Goal: Register for event/course

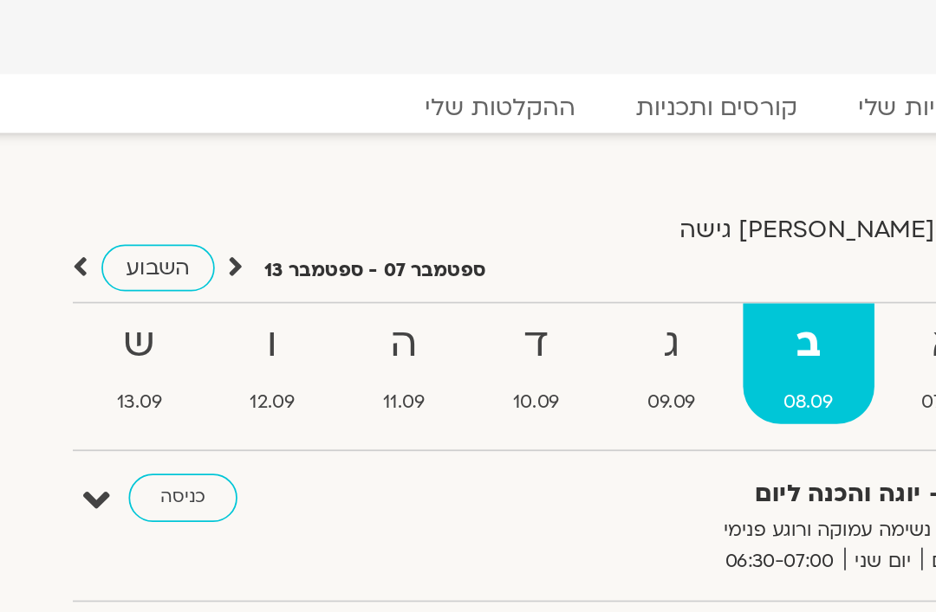
scroll to position [19, 0]
click at [440, 57] on link "קורסים ותכניות" at bounding box center [503, 61] width 127 height 17
click at [440, 55] on link "קורסים ותכניות" at bounding box center [503, 61] width 127 height 17
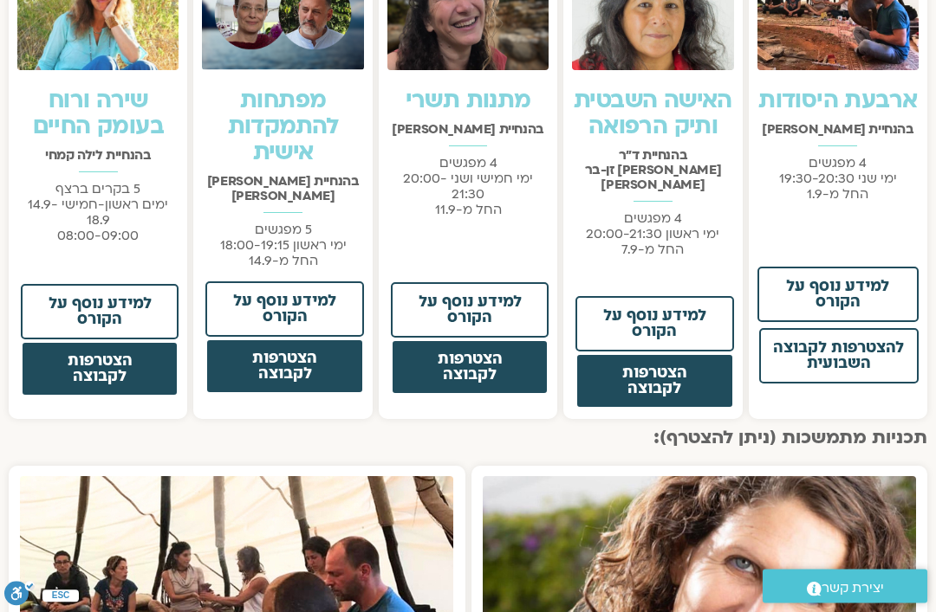
scroll to position [1426, 0]
click at [107, 296] on span "למידע נוסף על הקורס" at bounding box center [99, 311] width 113 height 31
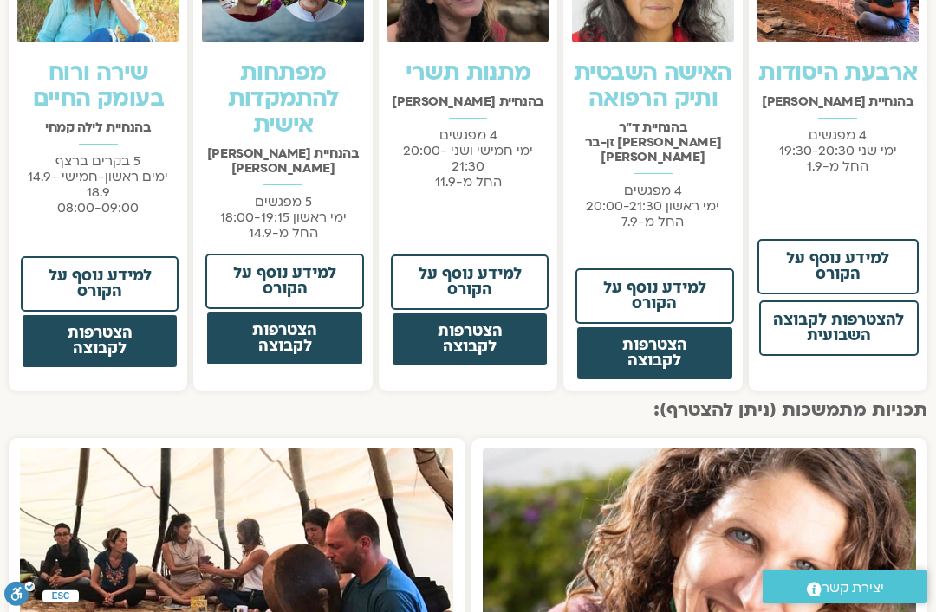
click at [331, 348] on link "הצטרפות לקבוצה" at bounding box center [284, 338] width 158 height 55
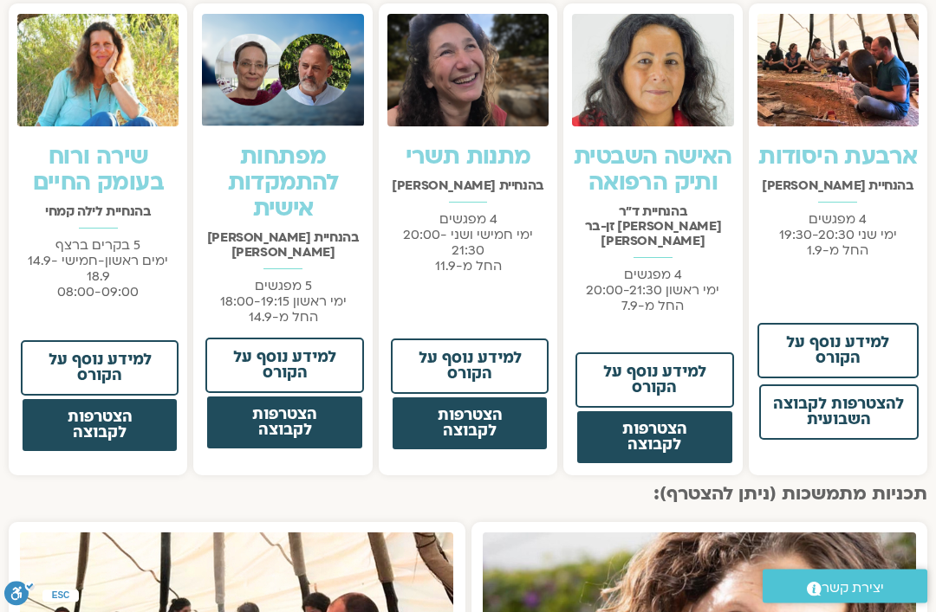
scroll to position [1370, 0]
click at [483, 351] on span "למידע נוסף על הקורס" at bounding box center [469, 366] width 113 height 31
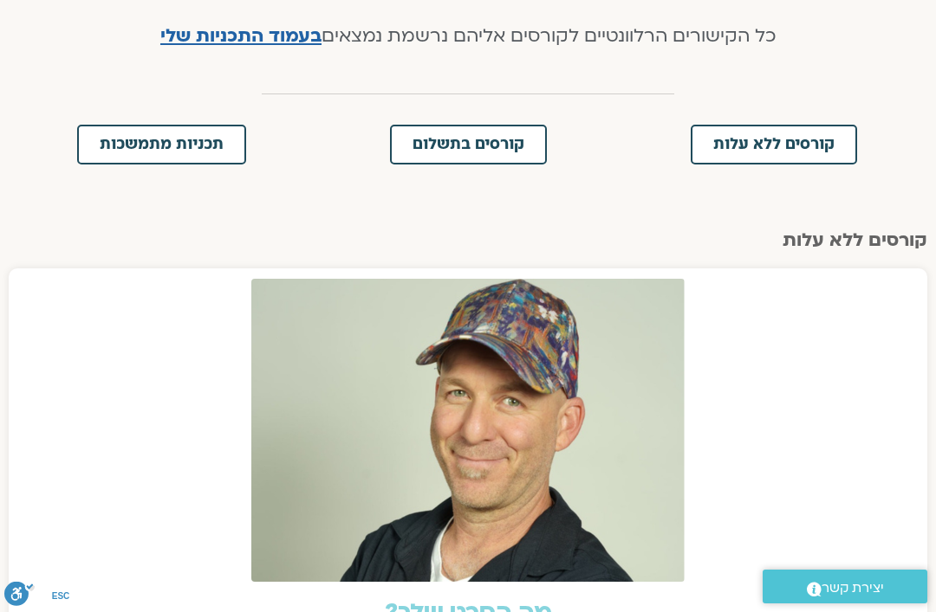
scroll to position [497, 0]
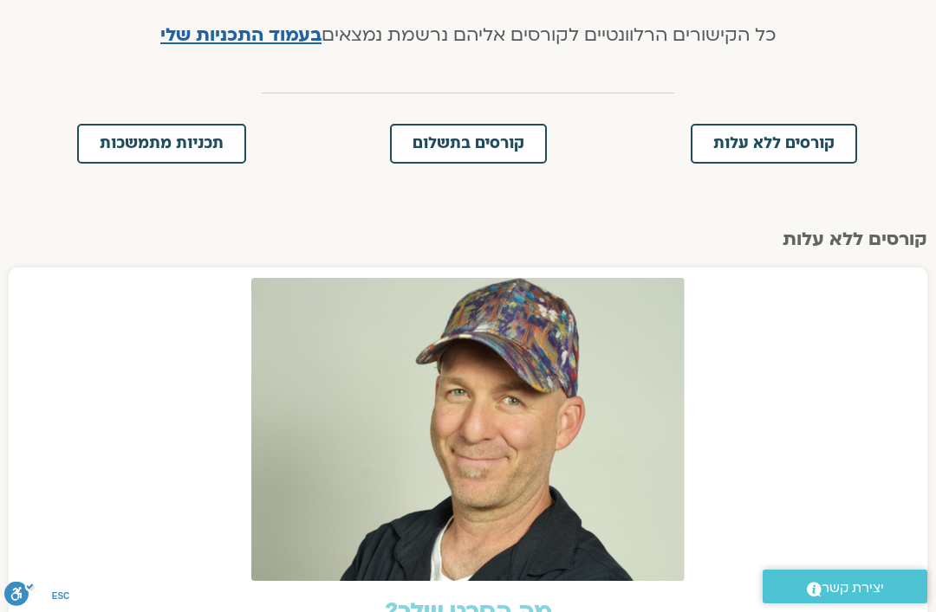
click at [813, 136] on span "קורסים ללא עלות" at bounding box center [773, 144] width 121 height 16
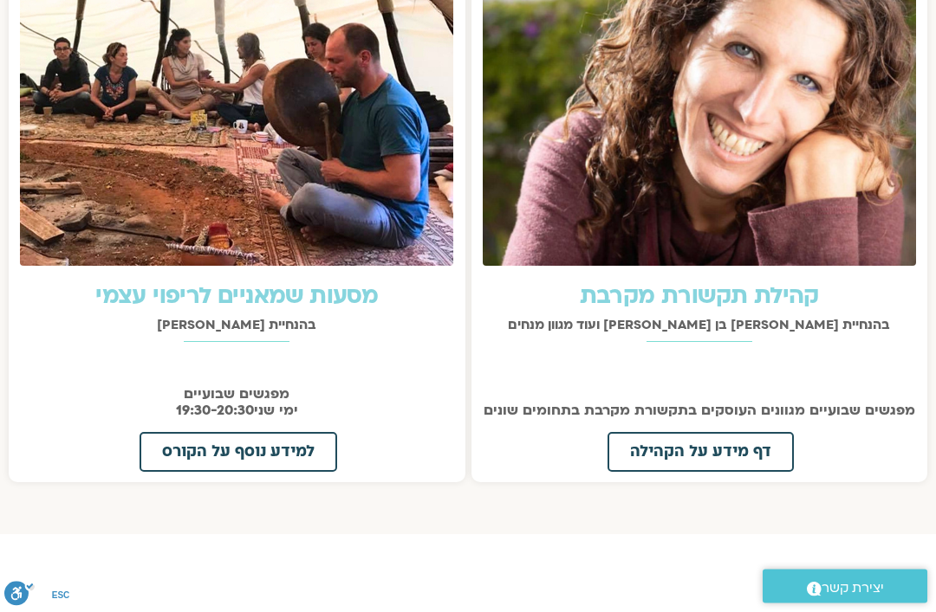
scroll to position [2104, 0]
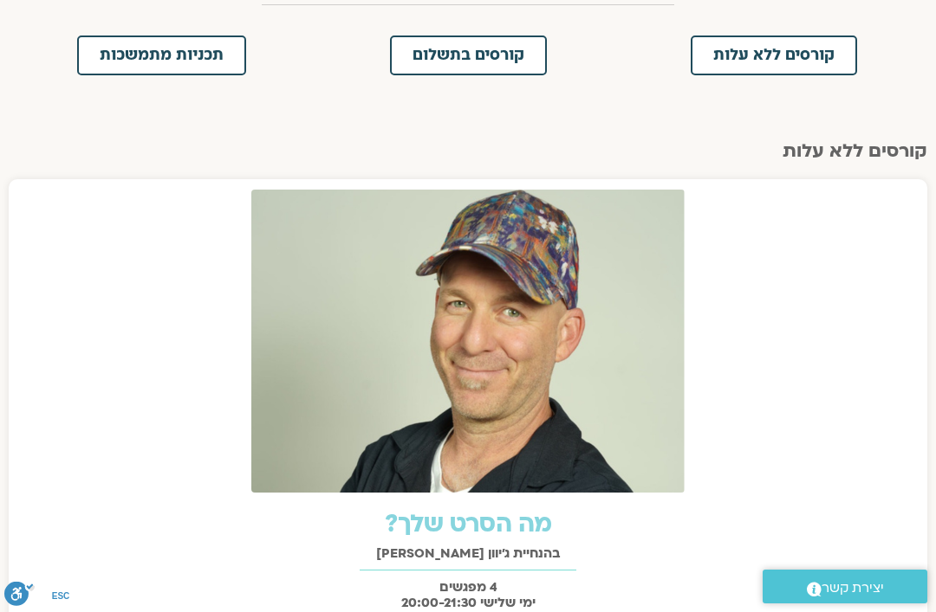
click at [177, 55] on span "תכניות מתמשכות" at bounding box center [162, 56] width 124 height 16
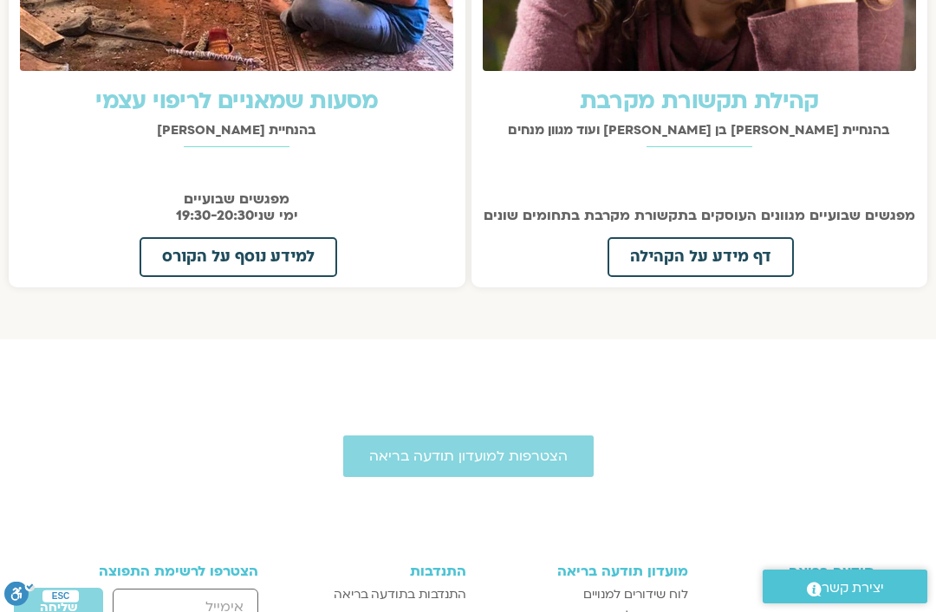
scroll to position [2132, 0]
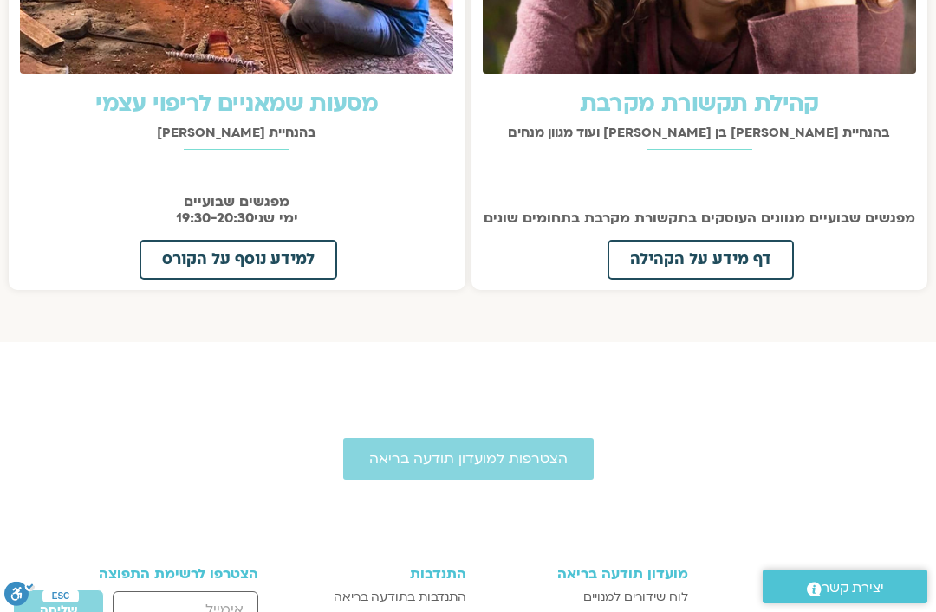
click at [239, 248] on link "למידע נוסף על הקורס" at bounding box center [238, 260] width 198 height 40
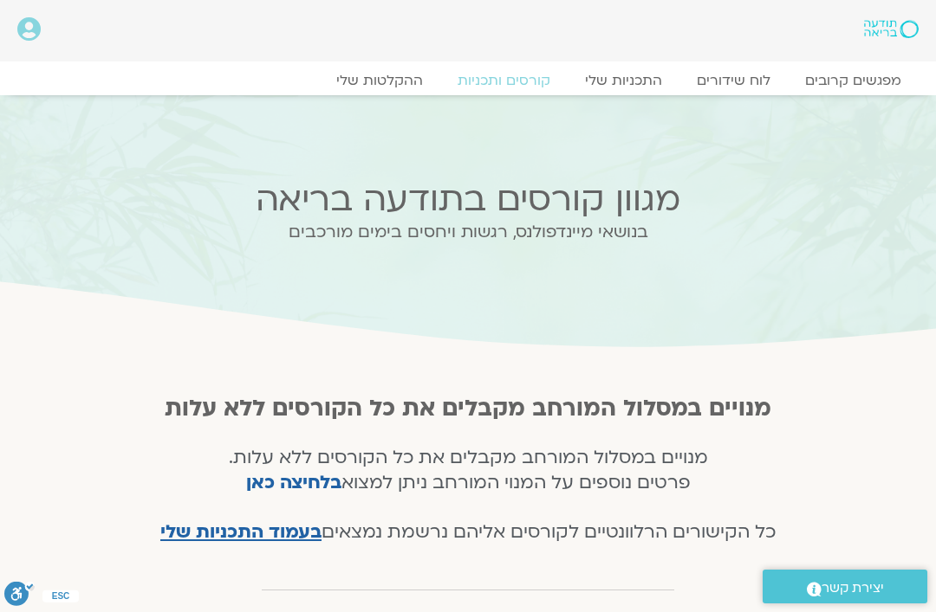
scroll to position [497, 0]
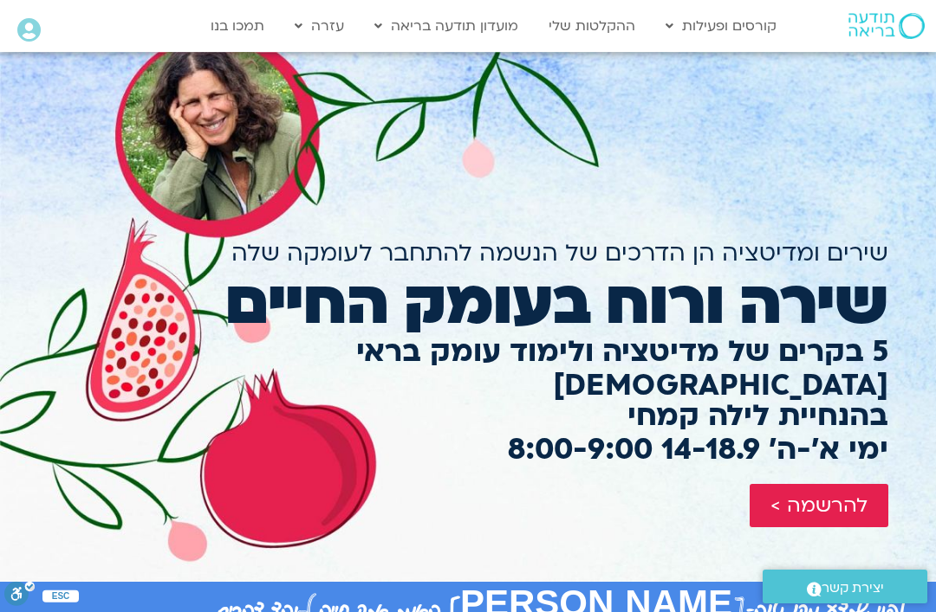
click at [163, 322] on h2 "שירה ורוח בעומק החיים" at bounding box center [468, 303] width 840 height 71
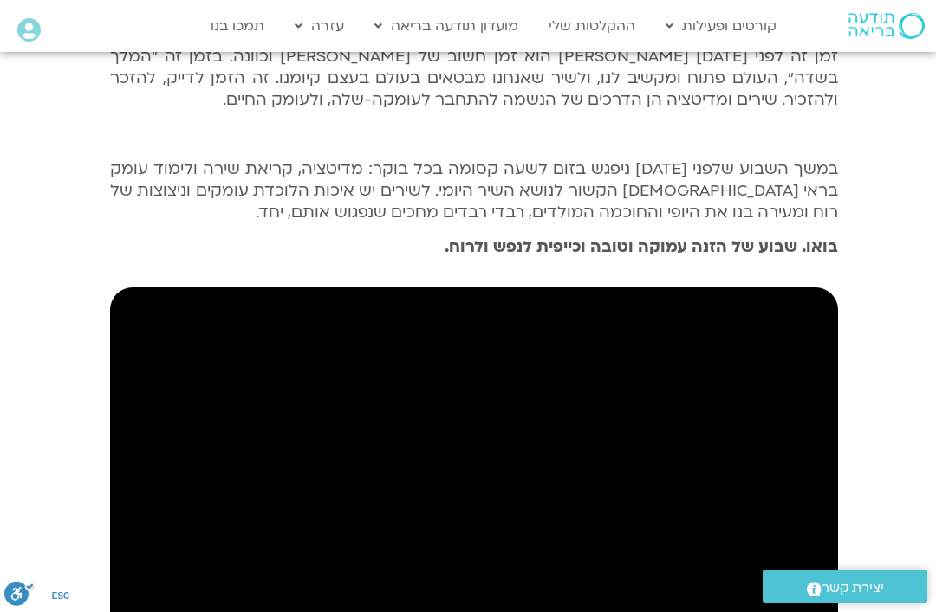
scroll to position [664, 0]
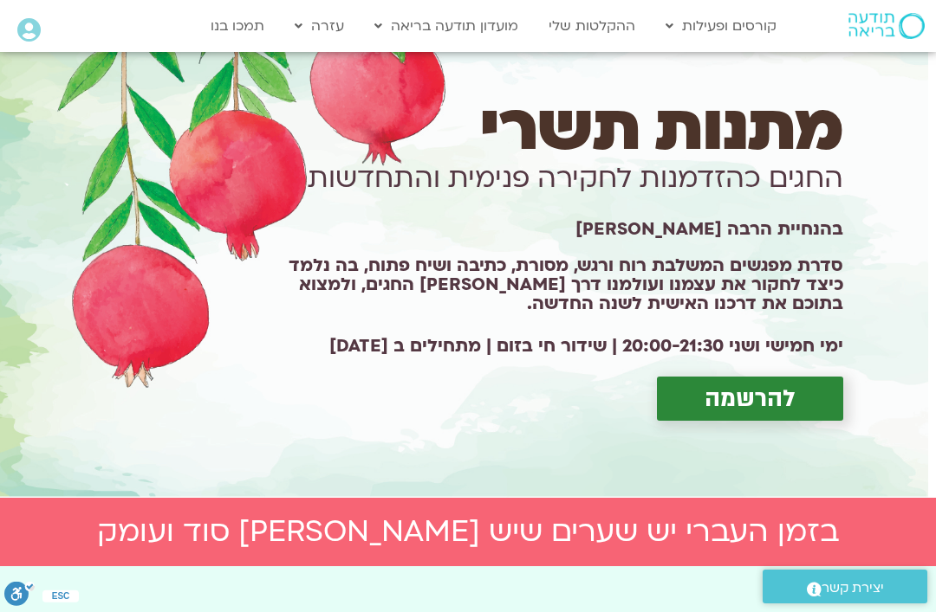
scroll to position [94, 0]
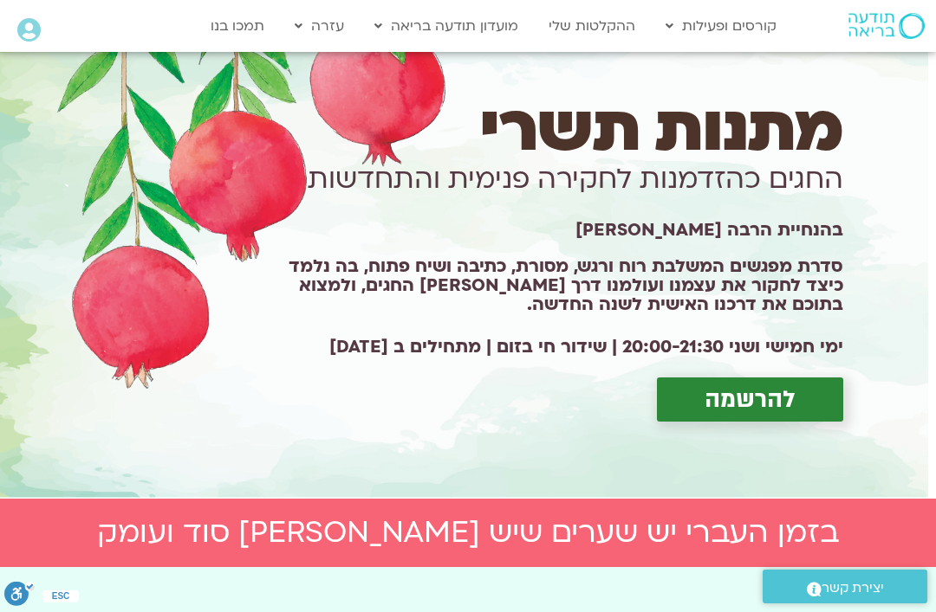
click at [761, 412] on span "להרשמה" at bounding box center [749, 399] width 91 height 27
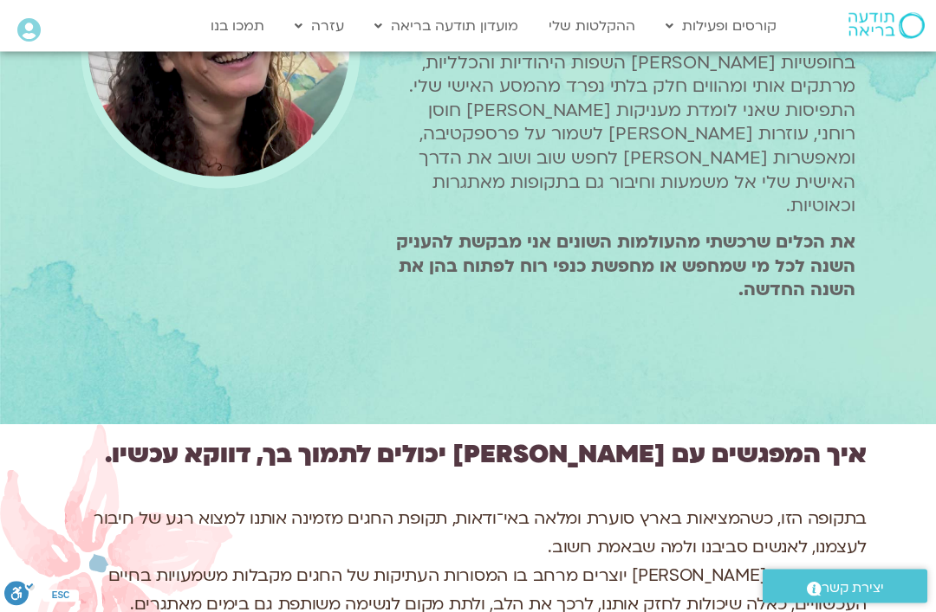
scroll to position [3230, 0]
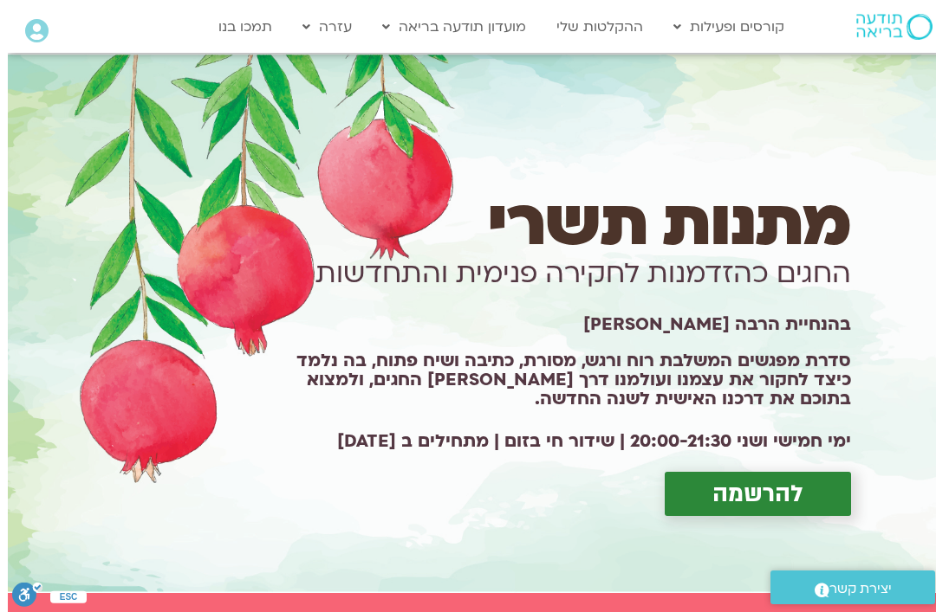
scroll to position [0, -8]
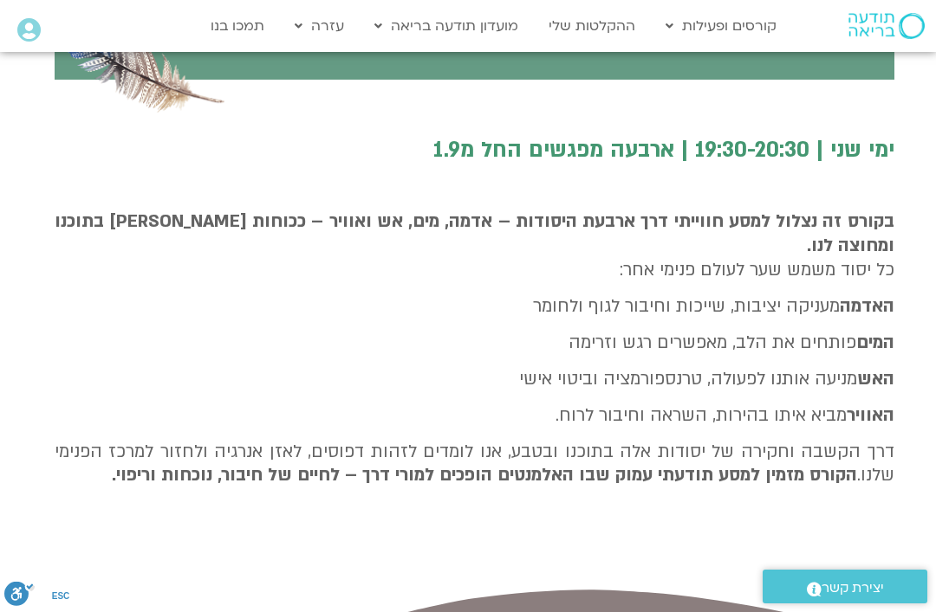
scroll to position [882, 0]
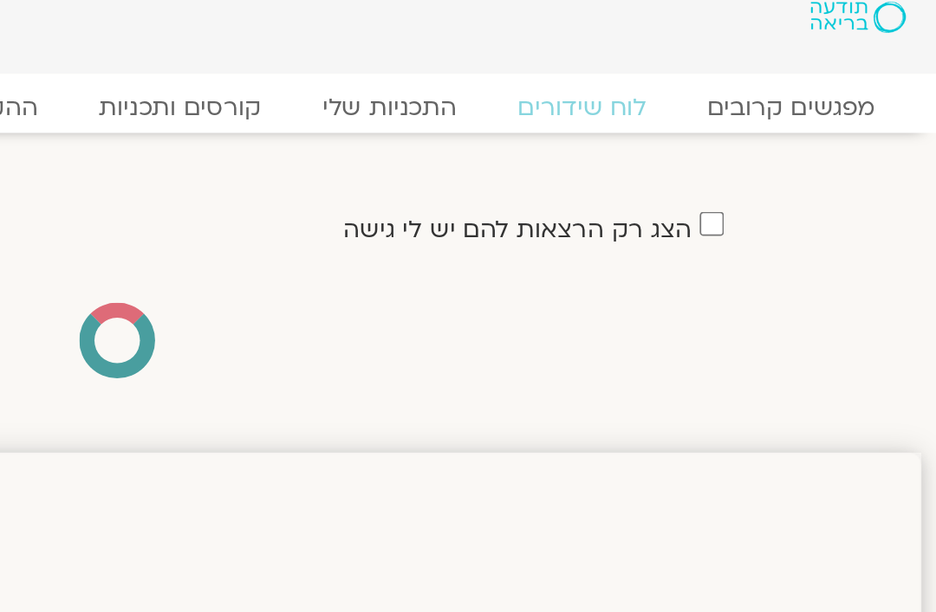
click at [679, 70] on link "לוח שידורים" at bounding box center [733, 61] width 108 height 17
